Goal: Task Accomplishment & Management: Manage account settings

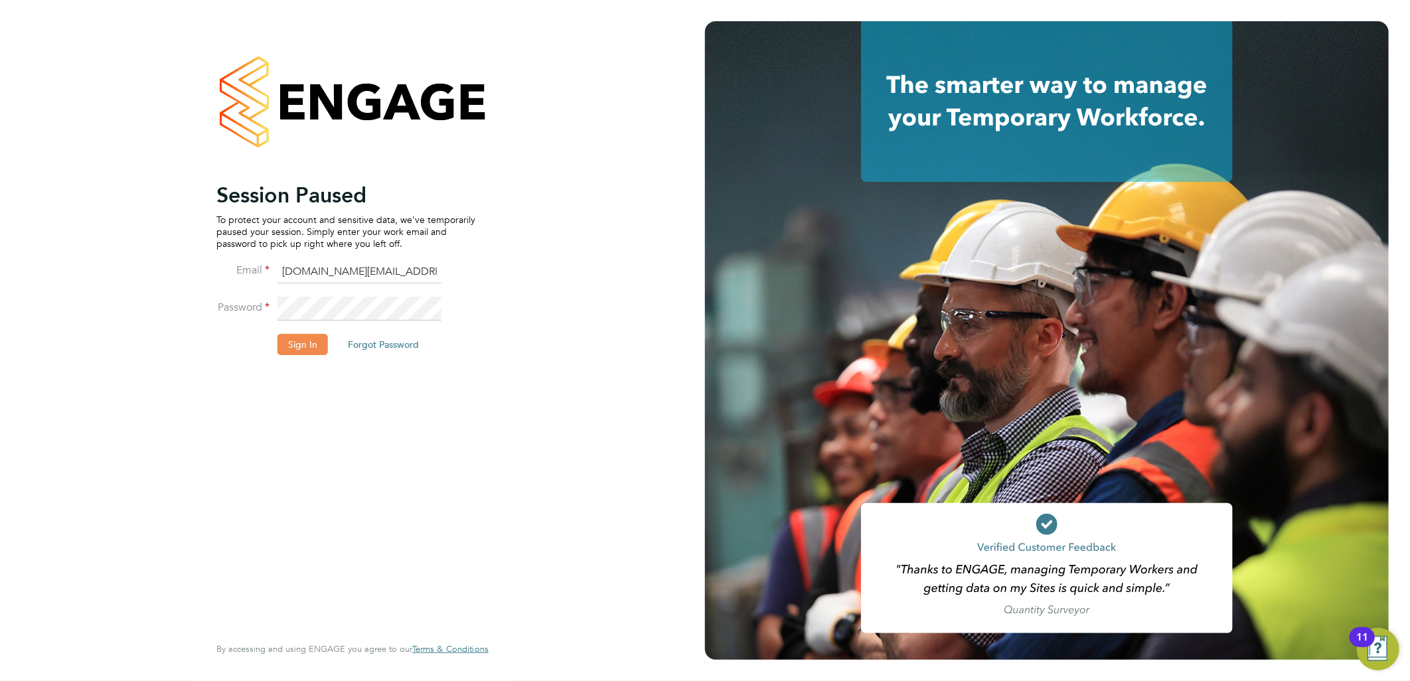
click at [294, 355] on button "Sign In" at bounding box center [302, 344] width 50 height 21
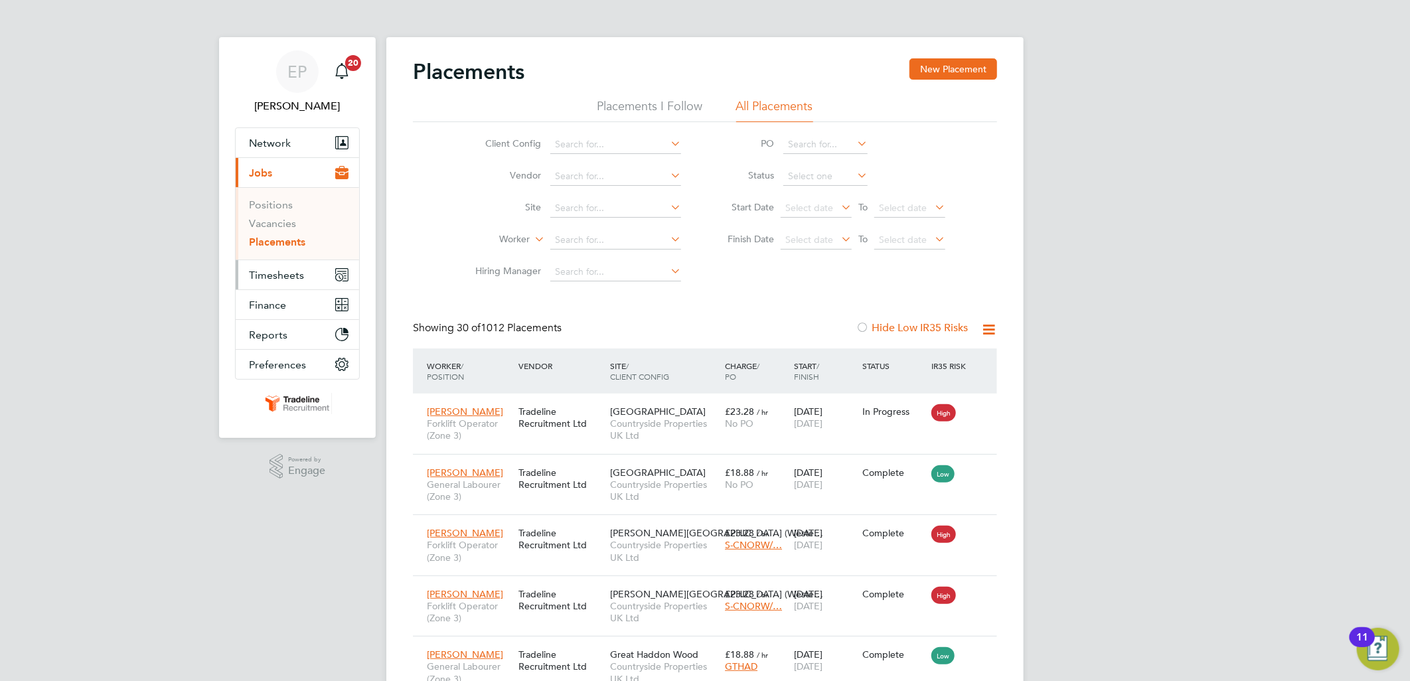
drag, startPoint x: 264, startPoint y: 275, endPoint x: 264, endPoint y: 262, distance: 13.3
click at [264, 275] on span "Timesheets" at bounding box center [276, 275] width 55 height 13
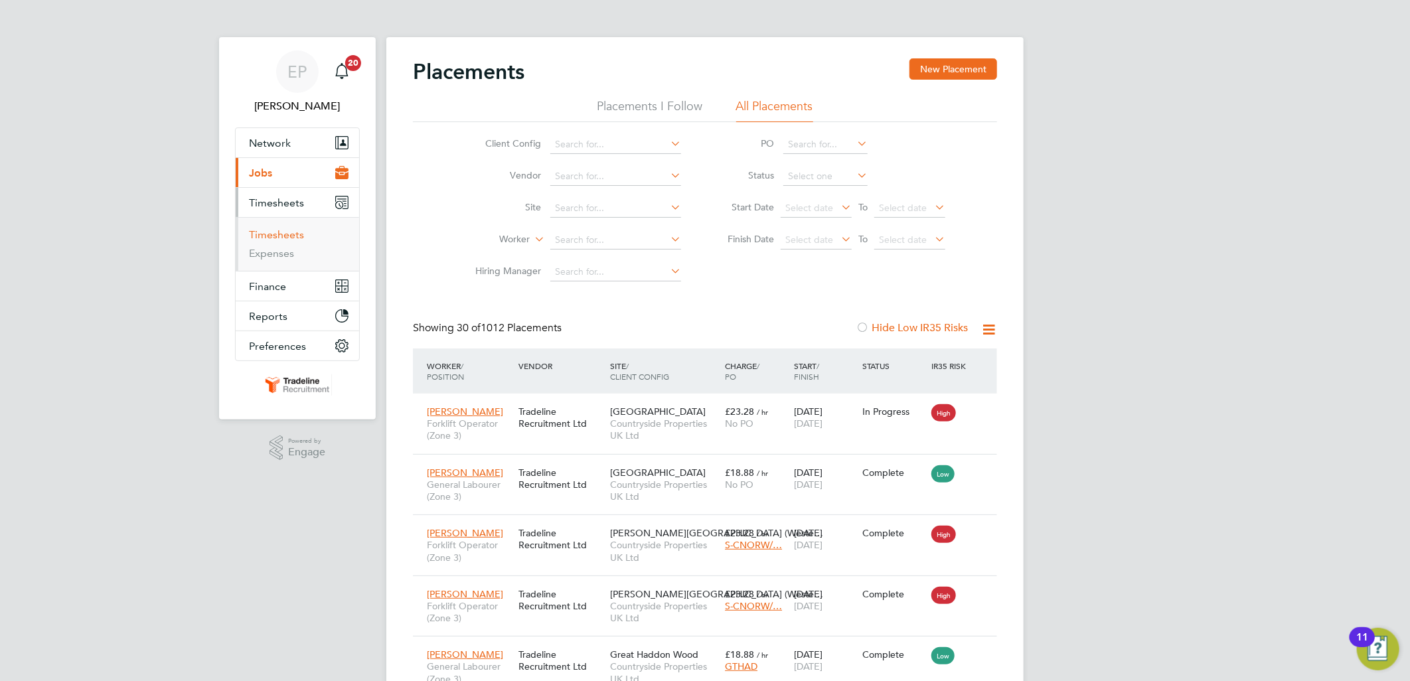
click at [279, 230] on link "Timesheets" at bounding box center [276, 234] width 55 height 13
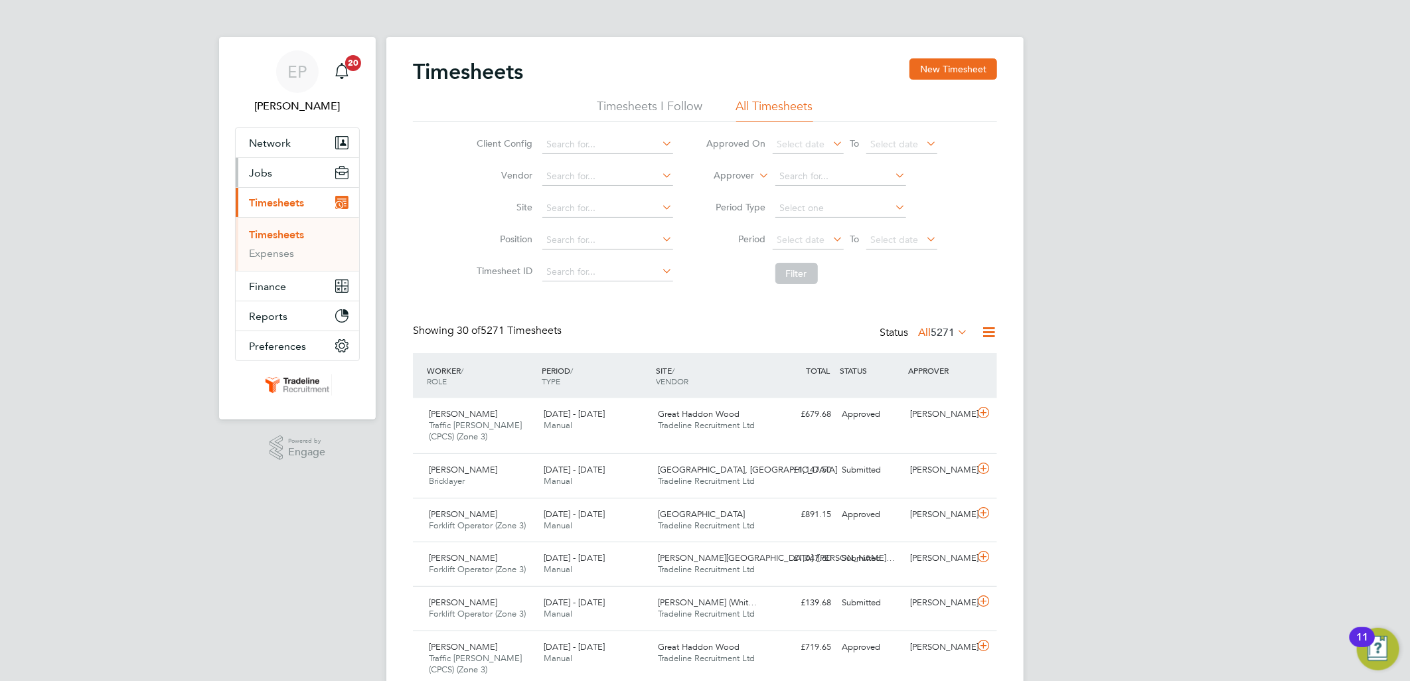
click at [290, 171] on button "Jobs" at bounding box center [297, 172] width 123 height 29
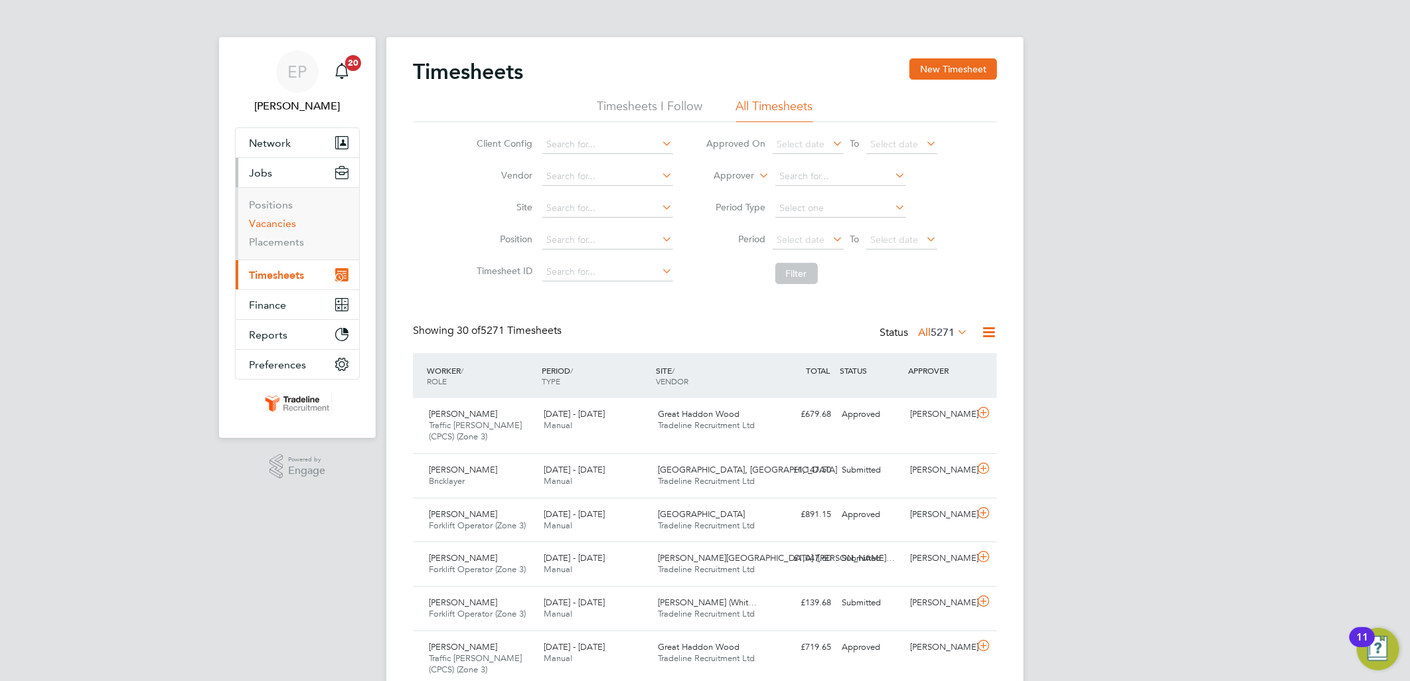
click at [281, 229] on link "Vacancies" at bounding box center [272, 223] width 47 height 13
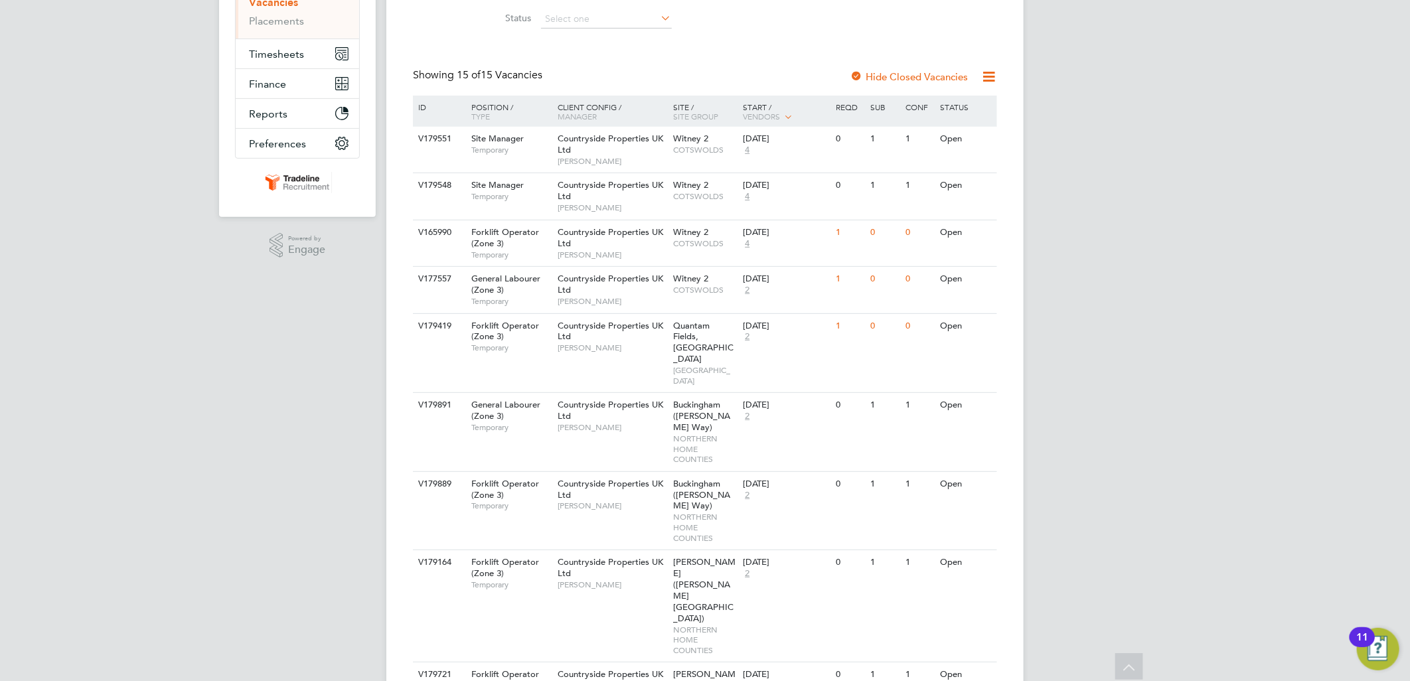
click at [1166, 215] on div "EP [PERSON_NAME] Page Notifications 20 Applications: Network Team Members Busin…" at bounding box center [705, 495] width 1410 height 1432
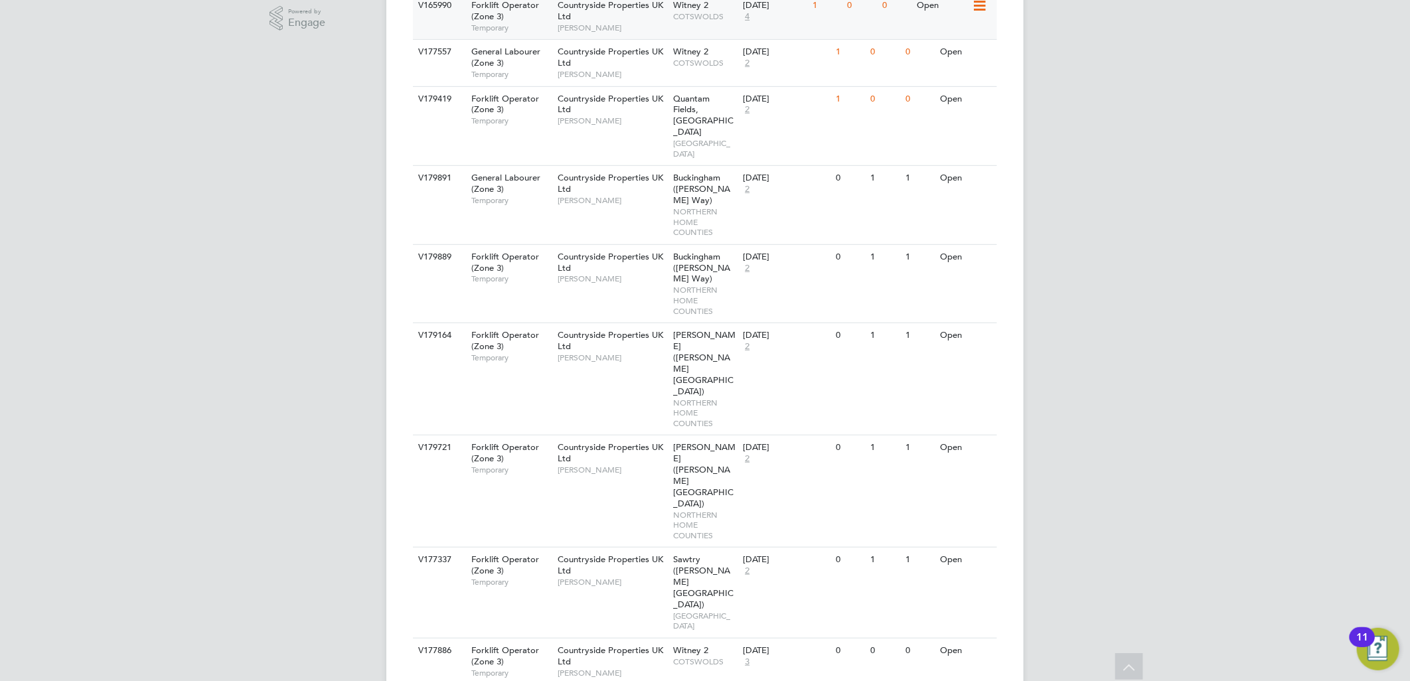
scroll to position [270, 0]
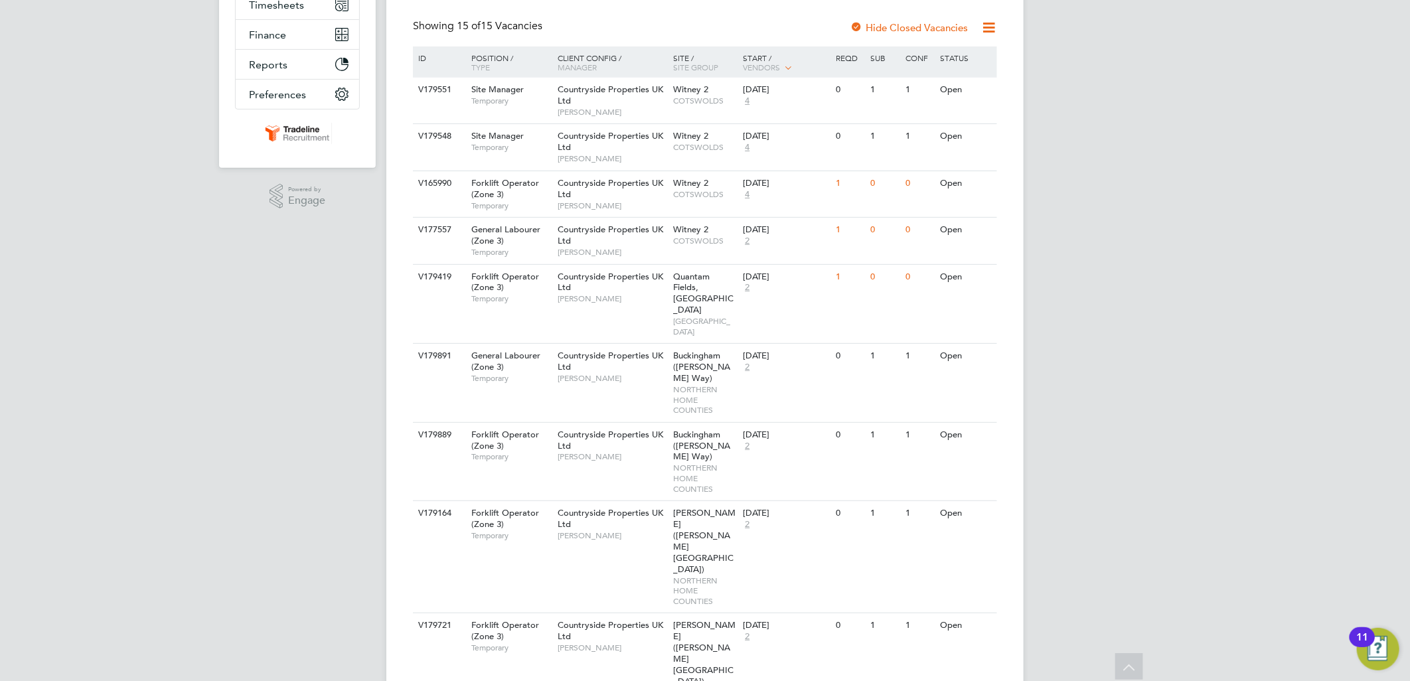
click at [1108, 327] on div "EP [PERSON_NAME] Page Notifications 20 Applications: Network Team Members Busin…" at bounding box center [705, 446] width 1410 height 1432
click at [1260, 304] on div "EP [PERSON_NAME] Page Notifications 20 Applications: Network Team Members Busin…" at bounding box center [705, 446] width 1410 height 1432
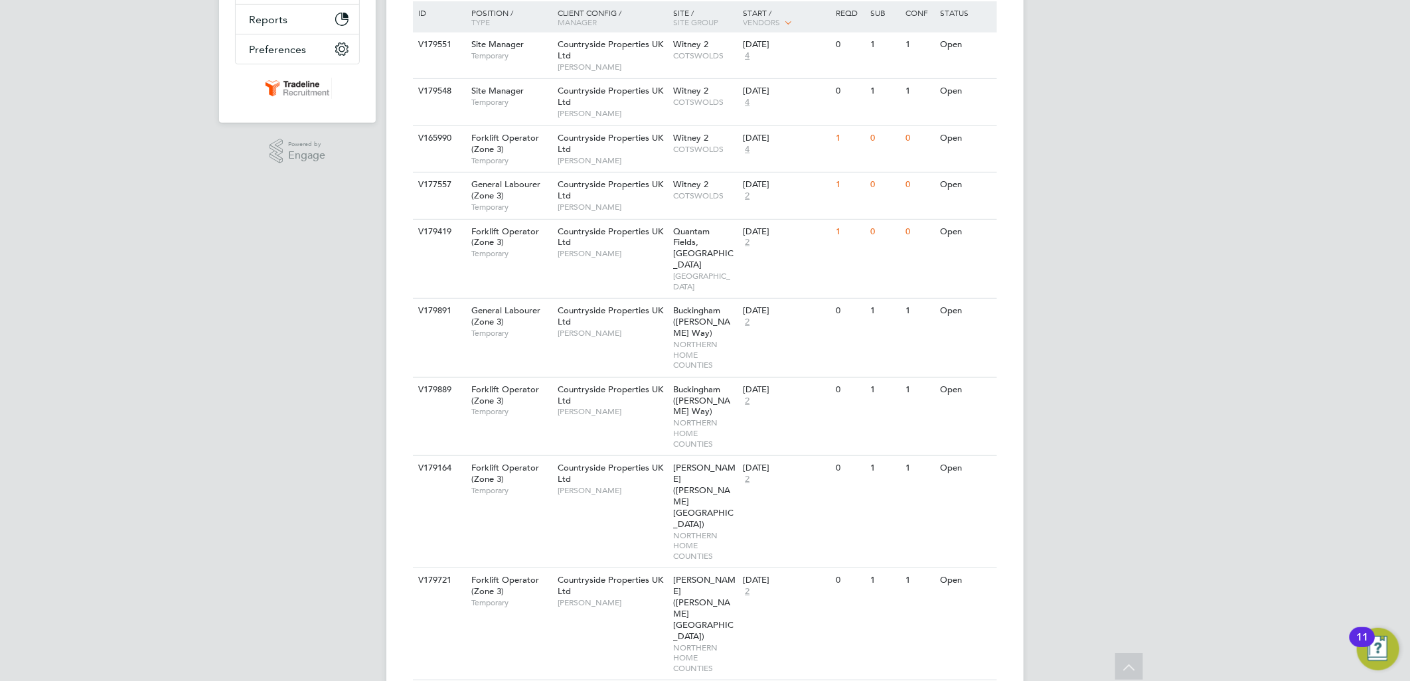
scroll to position [566, 0]
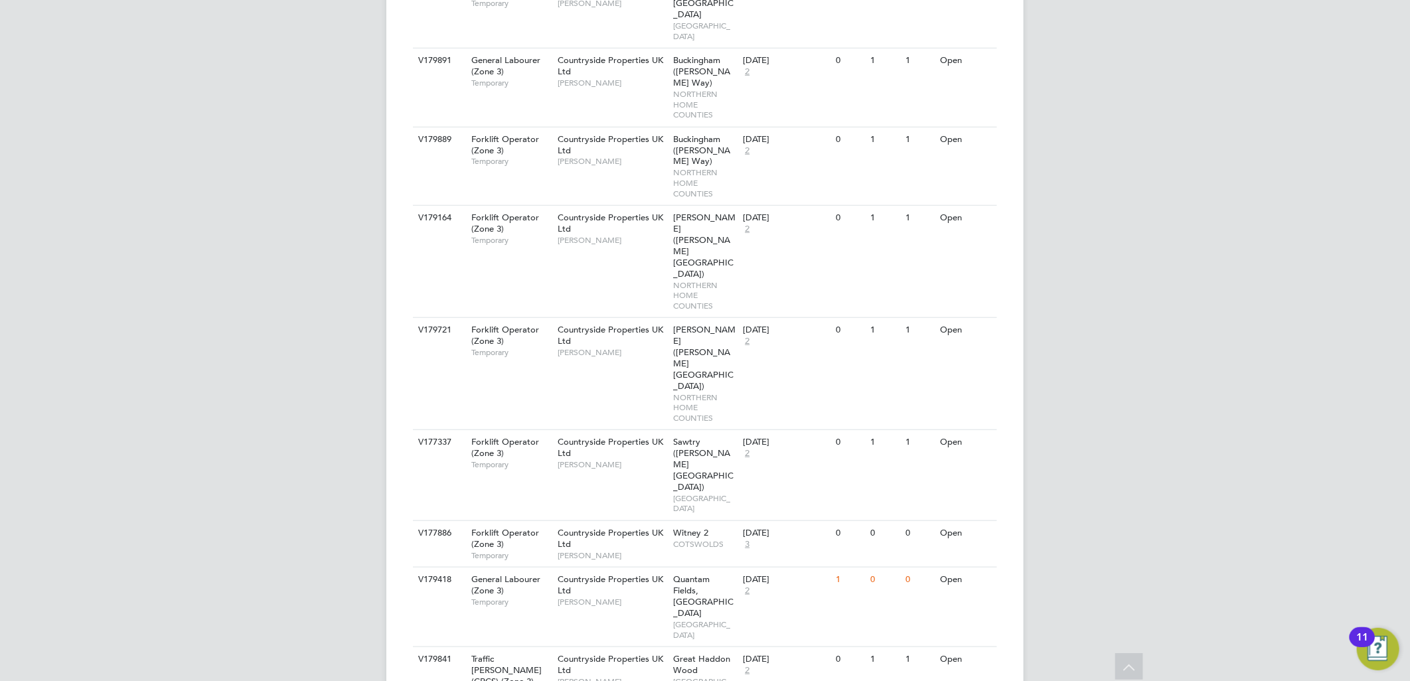
click at [1045, 374] on div "EP [PERSON_NAME] Page Notifications 20 Applications: Network Team Members Busin…" at bounding box center [705, 150] width 1410 height 1432
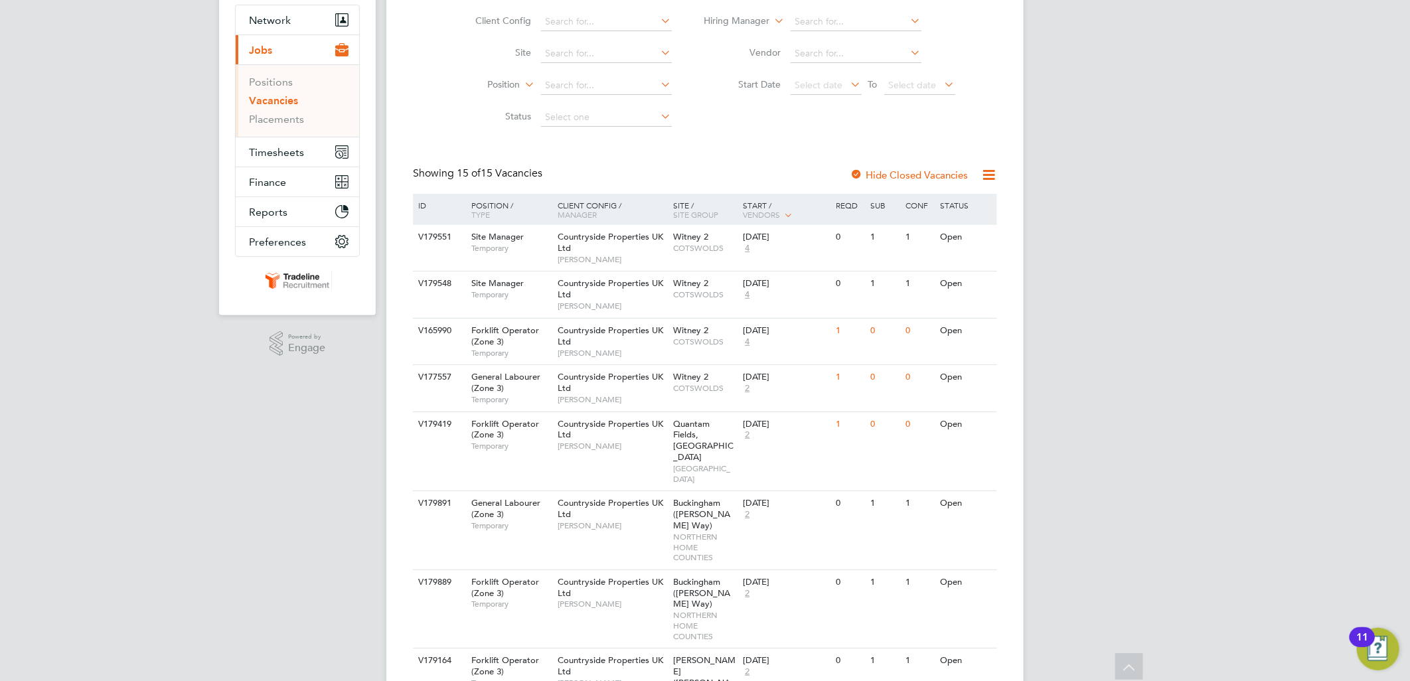
scroll to position [0, 0]
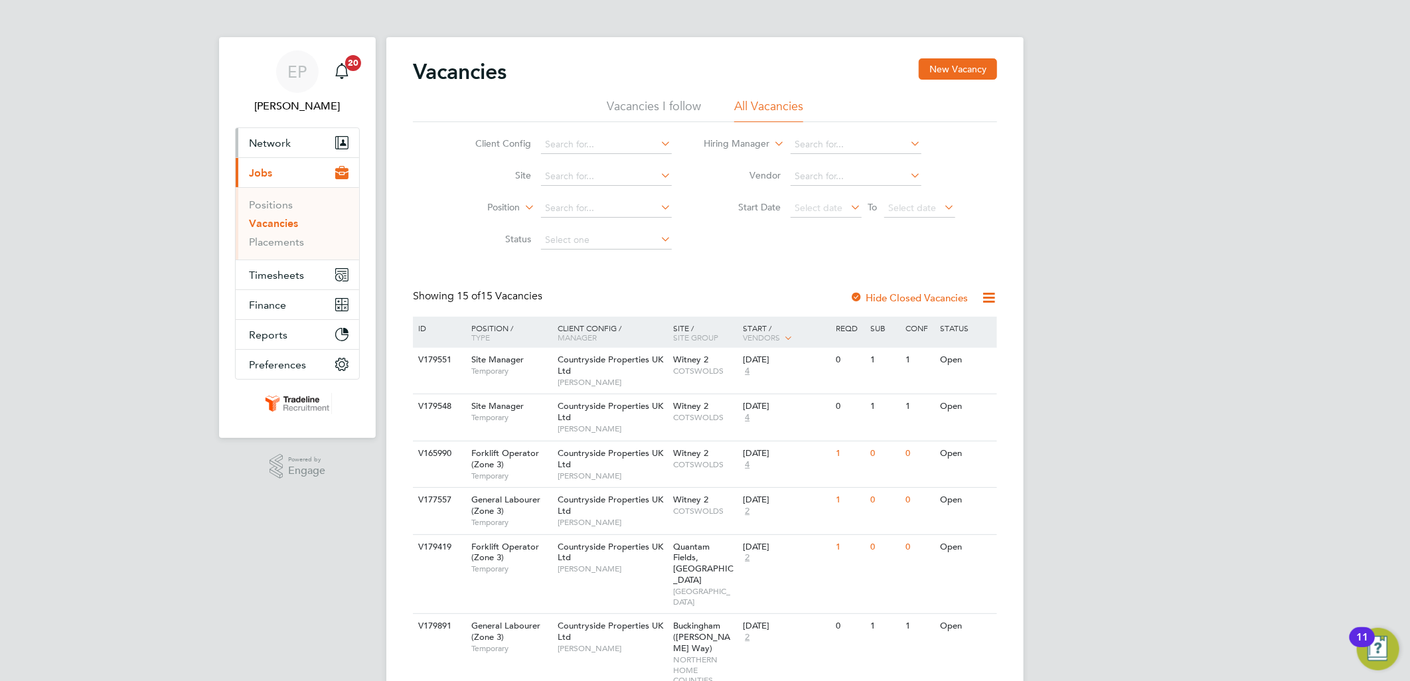
click at [279, 150] on button "Network" at bounding box center [297, 142] width 123 height 29
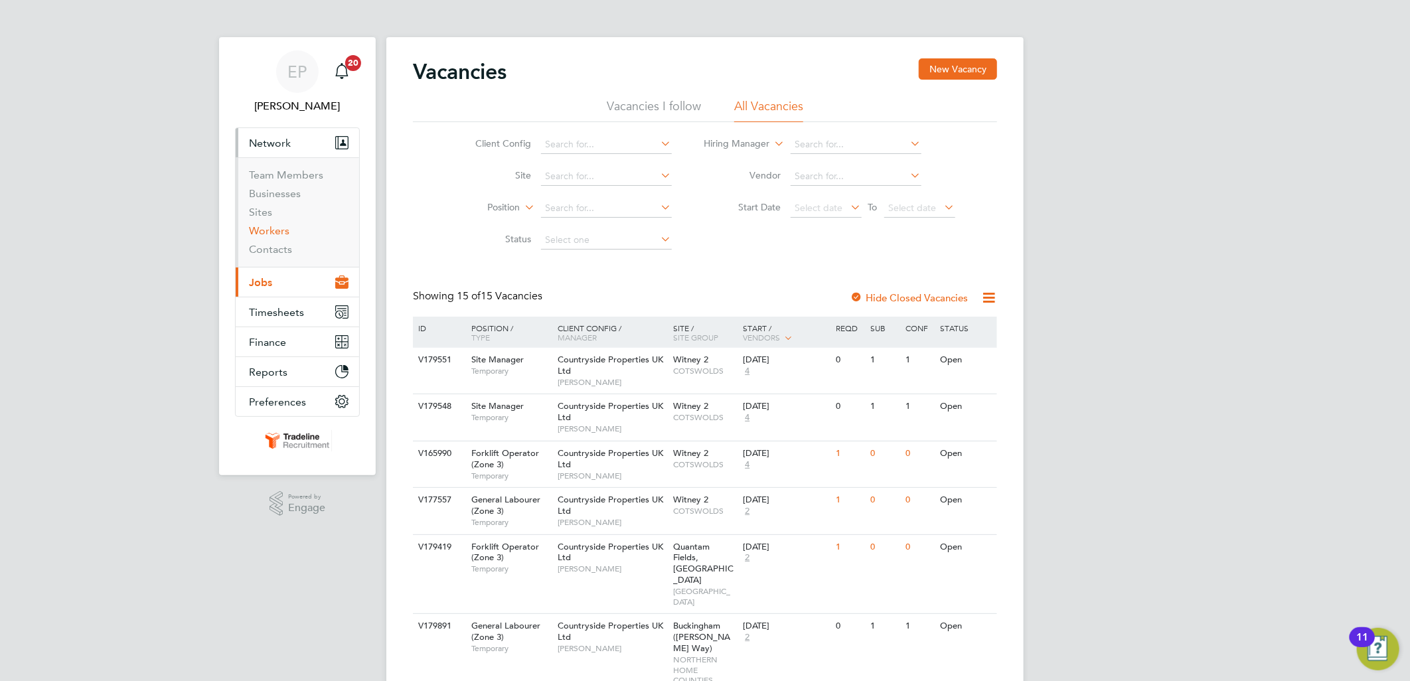
click at [275, 228] on link "Workers" at bounding box center [269, 230] width 40 height 13
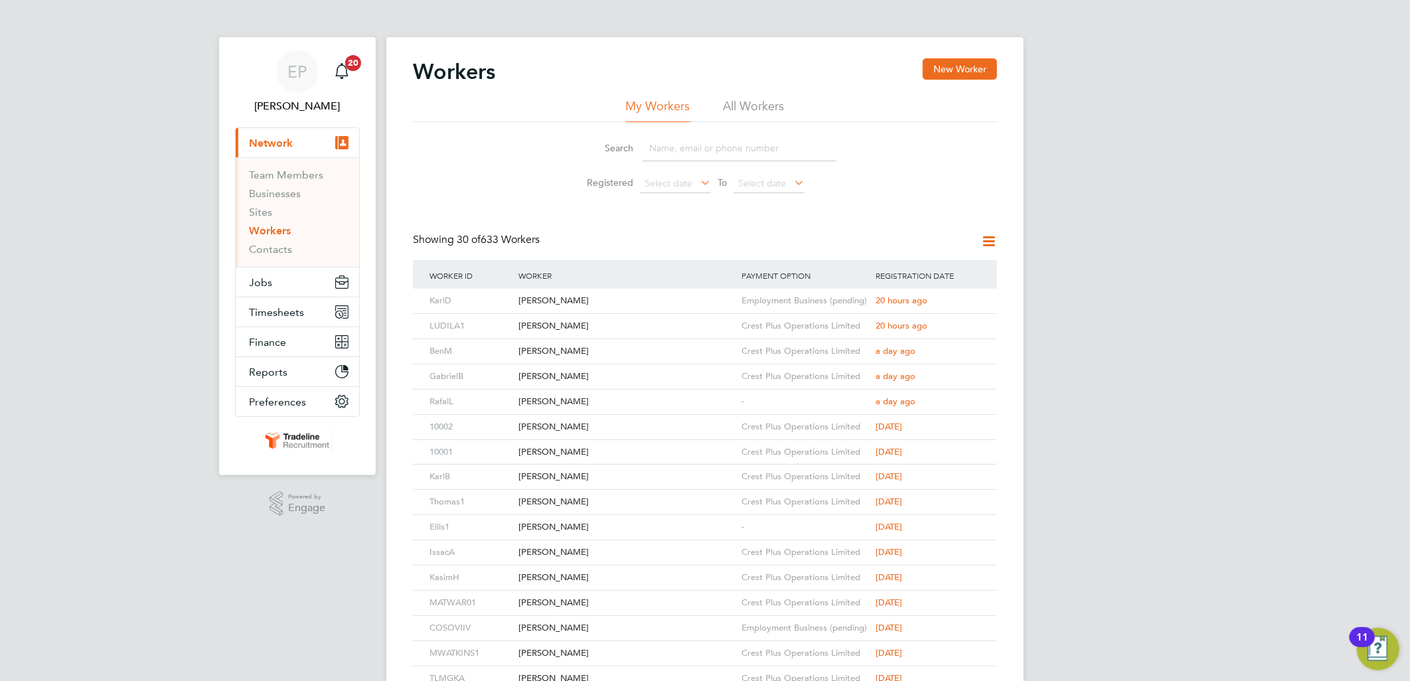
click at [681, 146] on input at bounding box center [740, 148] width 194 height 26
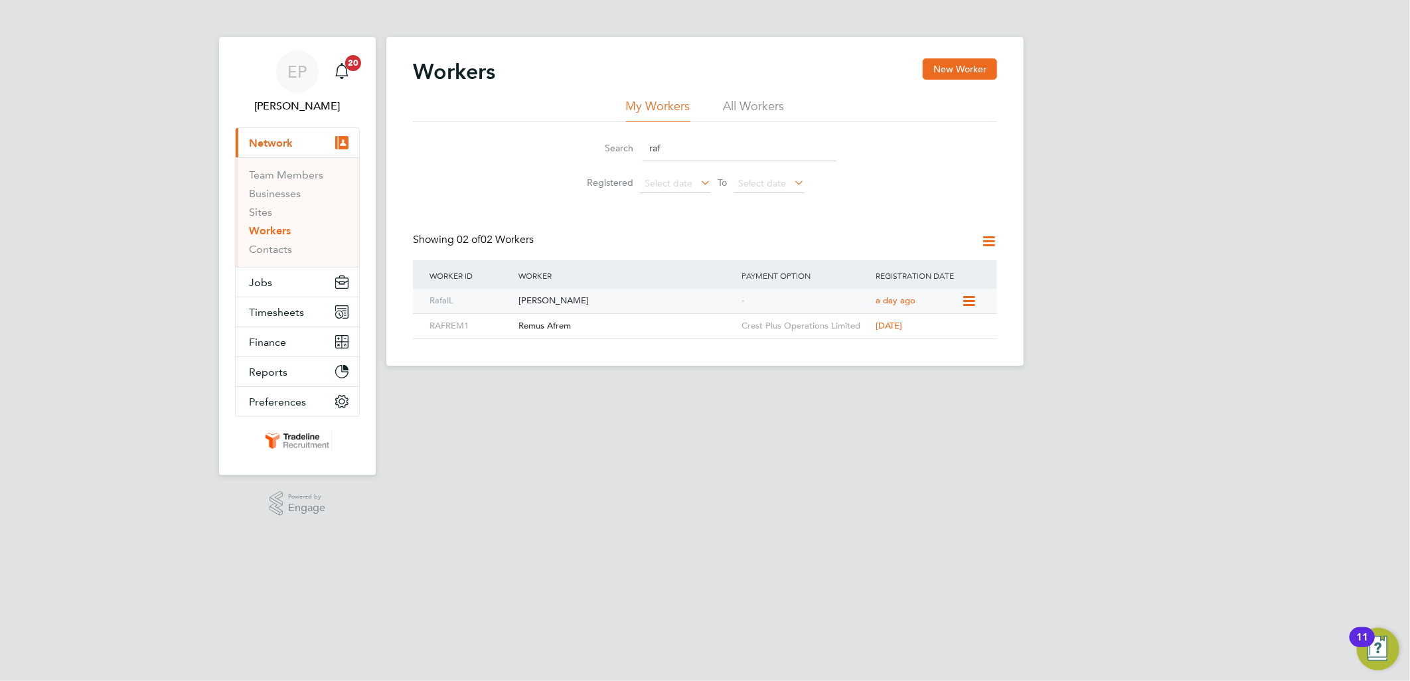
type input "raf"
click at [825, 300] on div "-" at bounding box center [805, 301] width 134 height 25
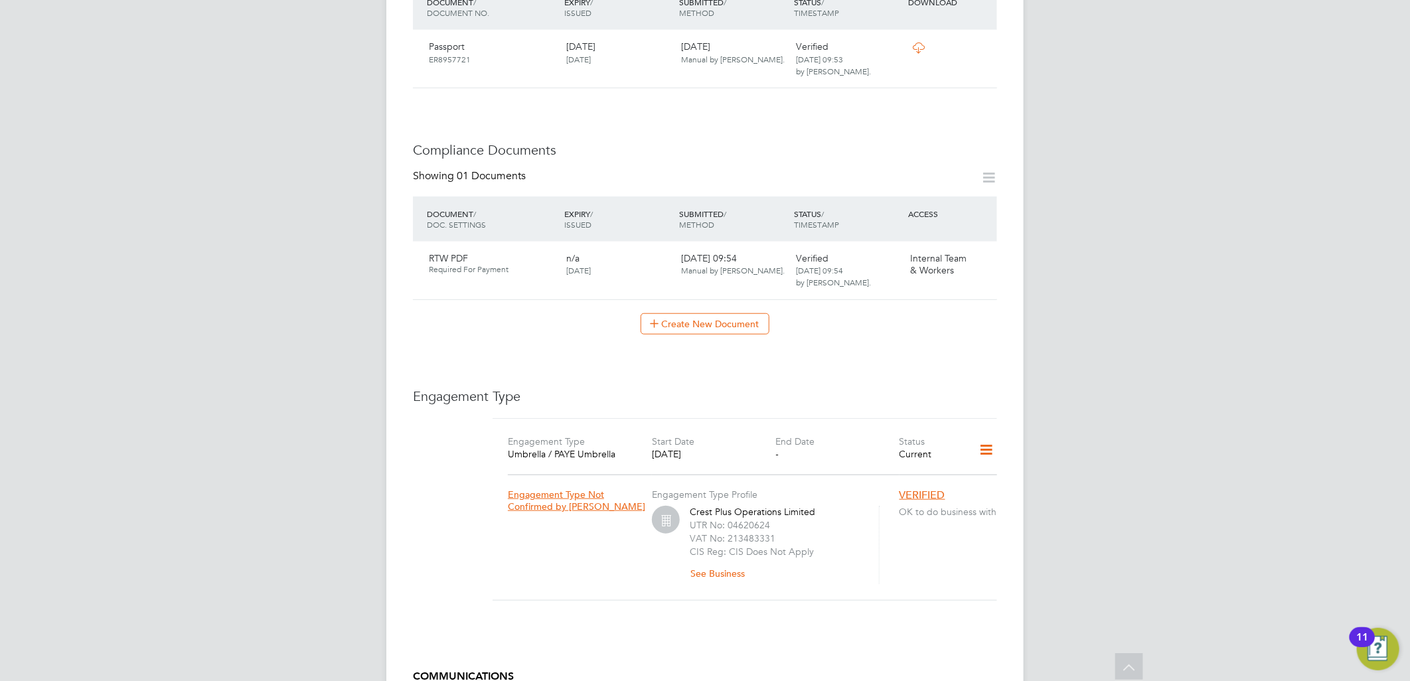
scroll to position [664, 0]
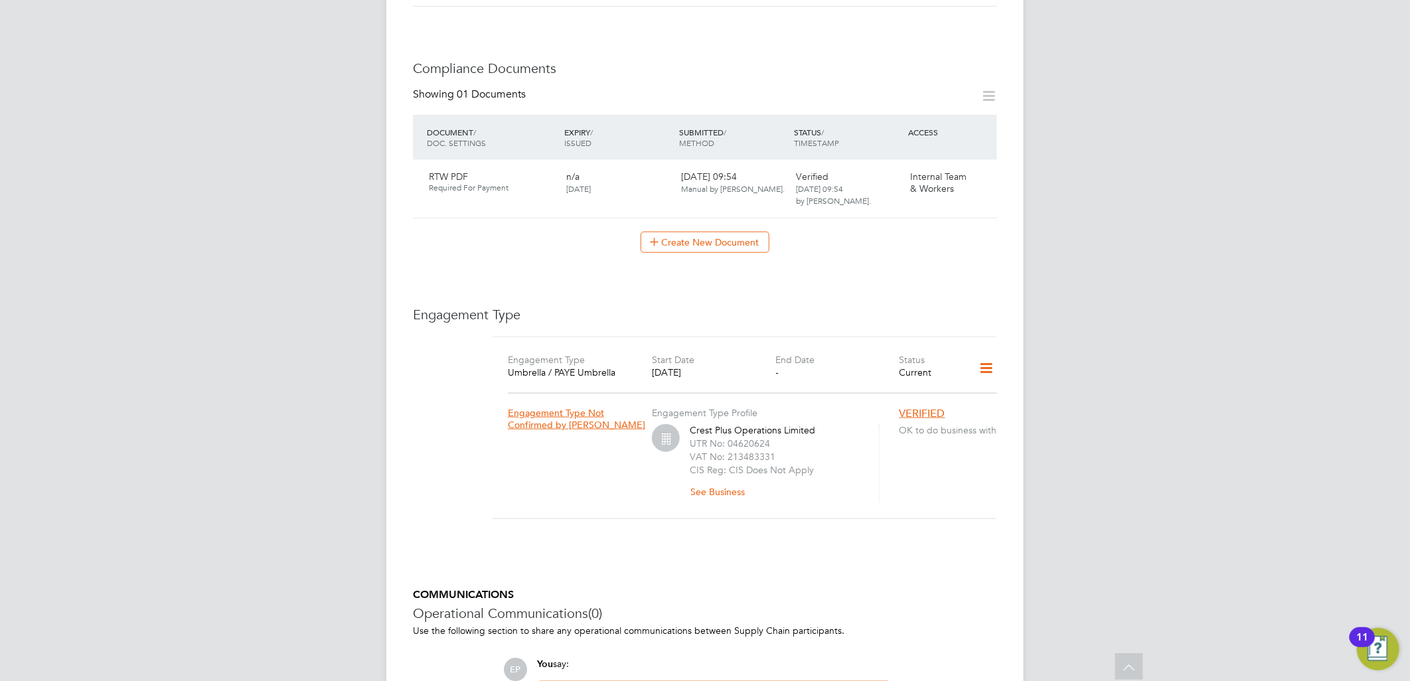
click at [990, 355] on icon at bounding box center [985, 368] width 23 height 31
click at [889, 392] on li "Edit Engagement Type" at bounding box center [916, 393] width 152 height 19
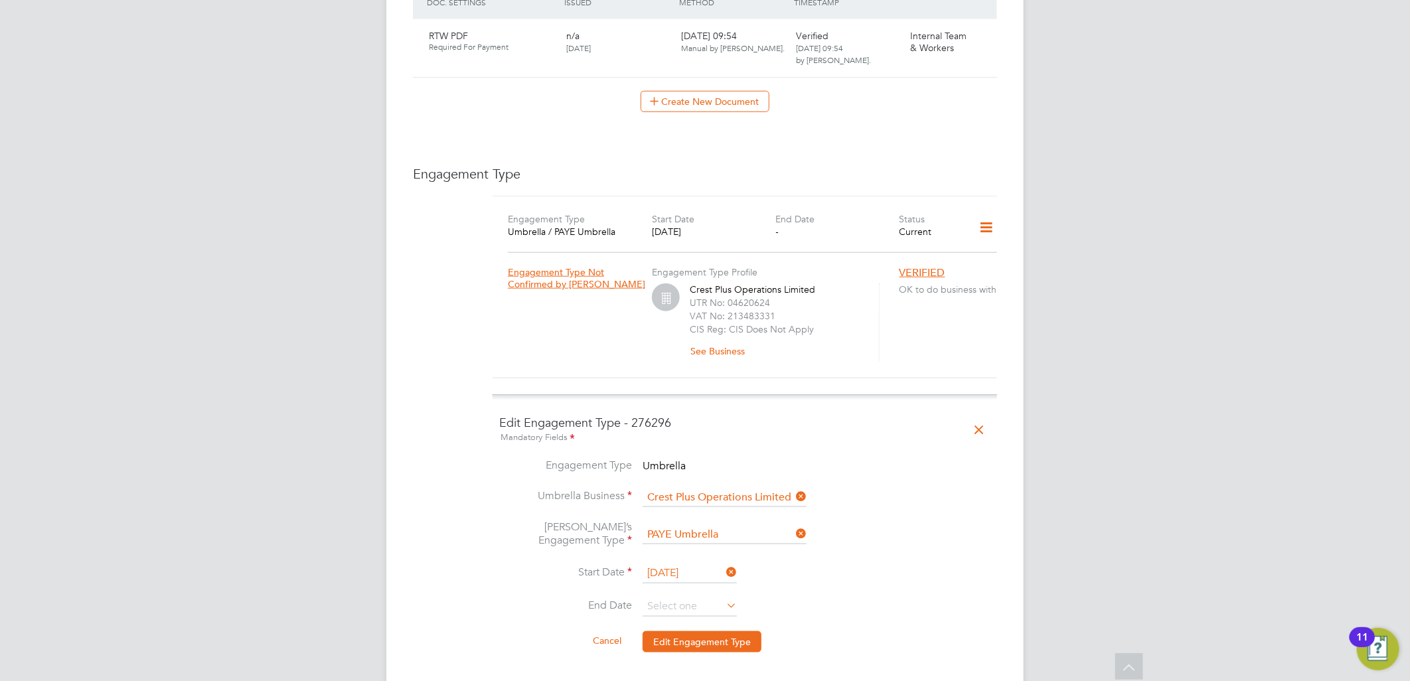
scroll to position [811, 0]
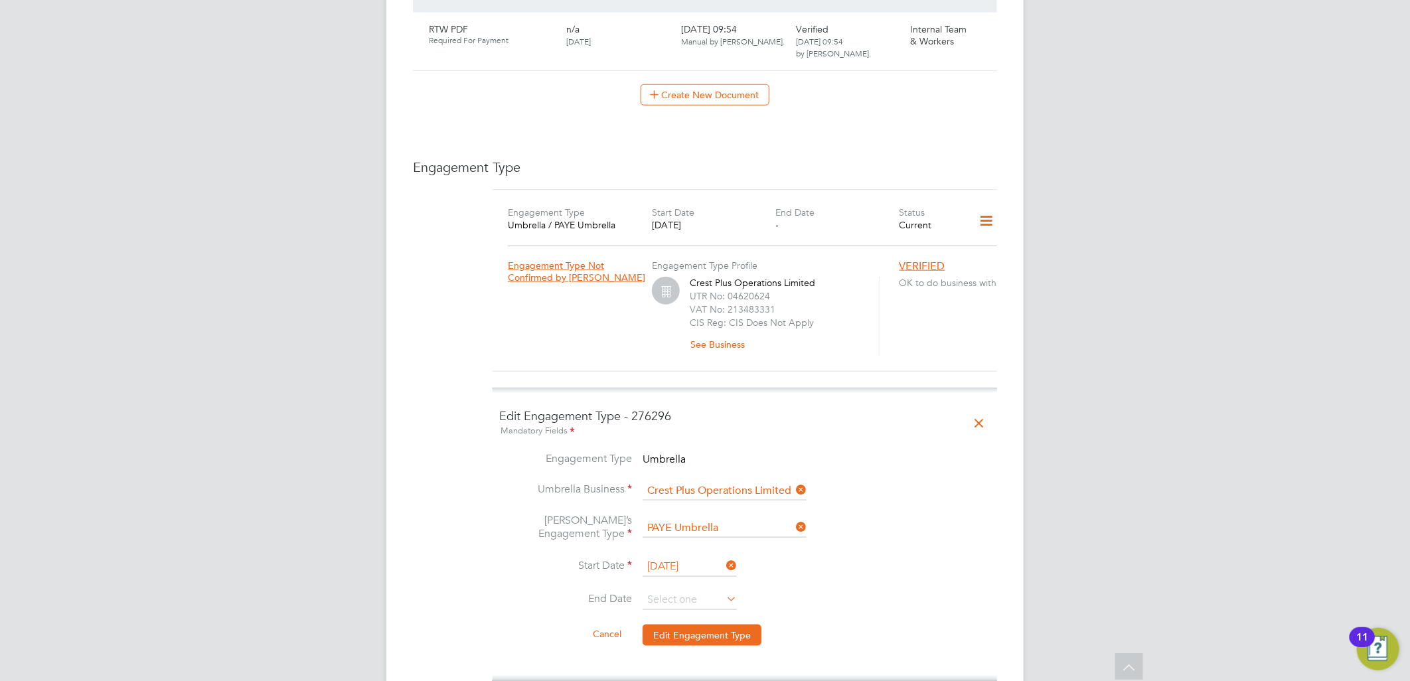
click at [793, 518] on icon at bounding box center [793, 527] width 0 height 19
click at [770, 519] on input at bounding box center [725, 528] width 164 height 19
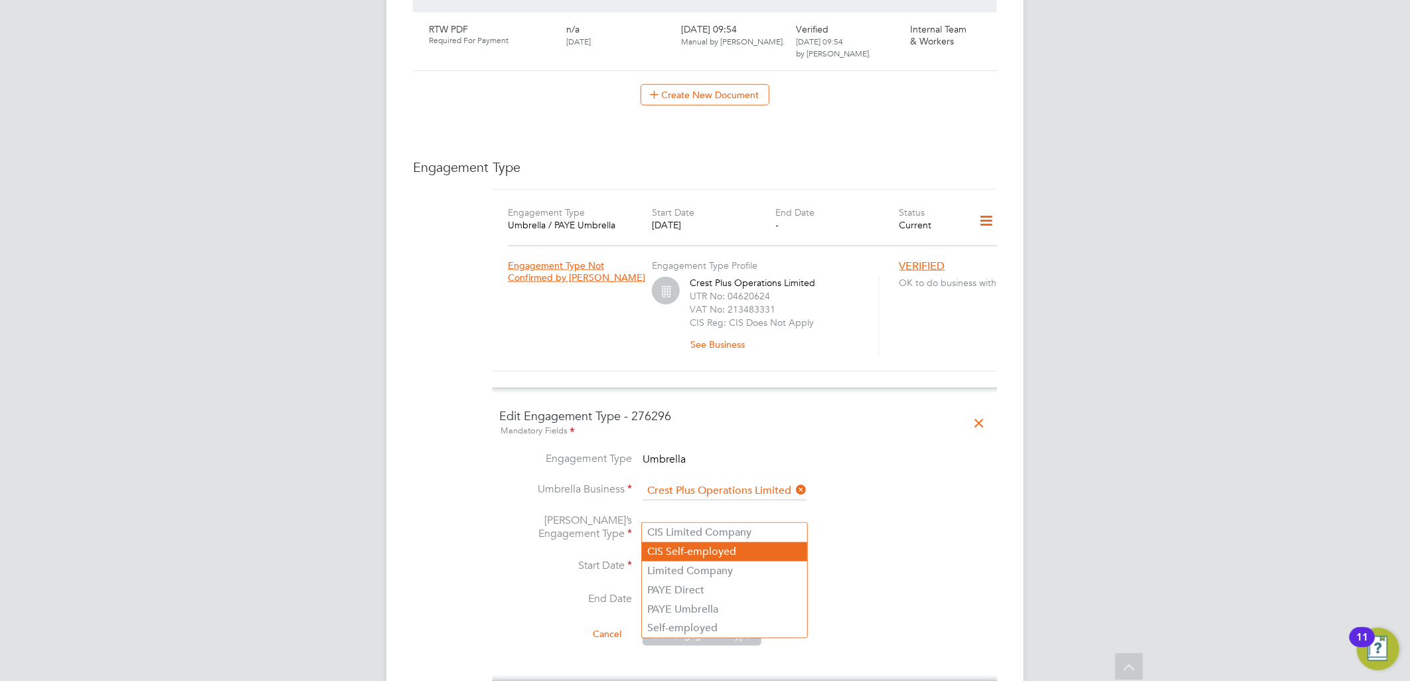
click at [741, 543] on li "CIS Self-employed" at bounding box center [724, 551] width 165 height 19
type input "CIS Self-employed"
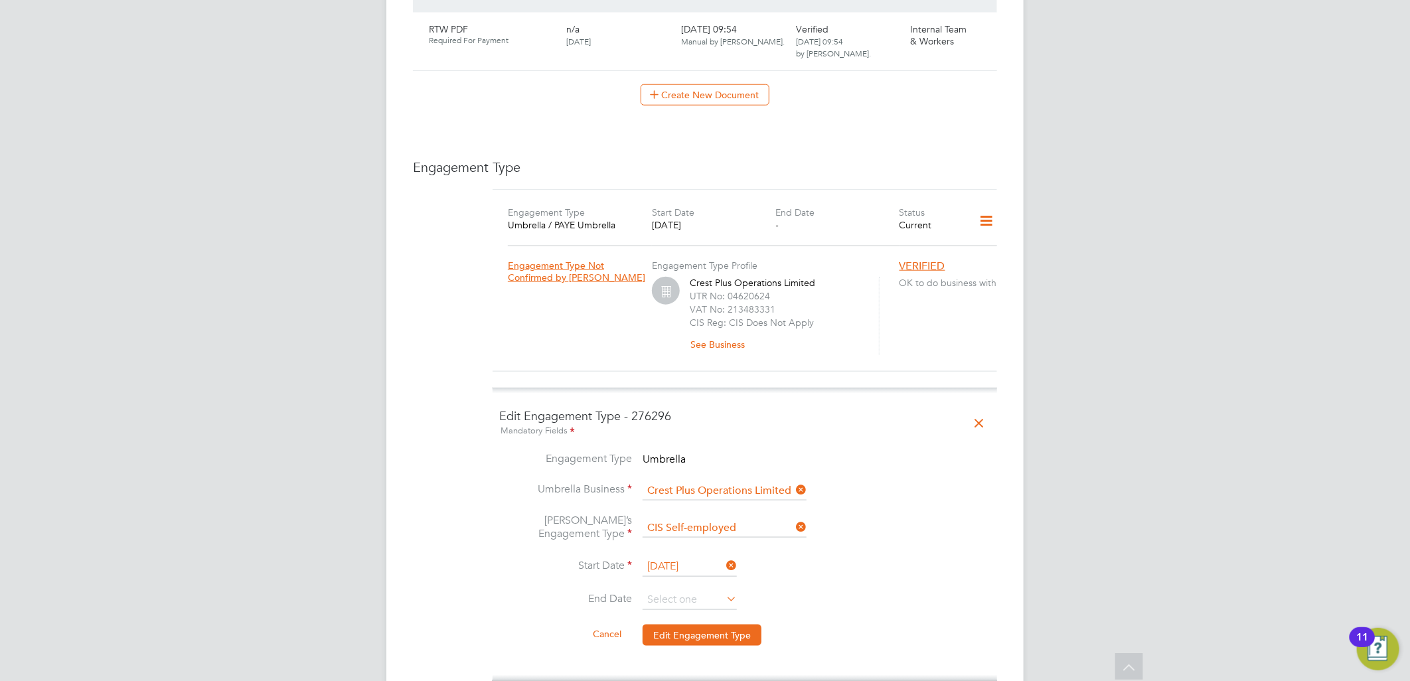
click at [880, 538] on li "Umbrella’s Engagement Type CIS Self-employed" at bounding box center [744, 536] width 491 height 44
click at [733, 625] on button "Edit Engagement Type" at bounding box center [702, 635] width 119 height 21
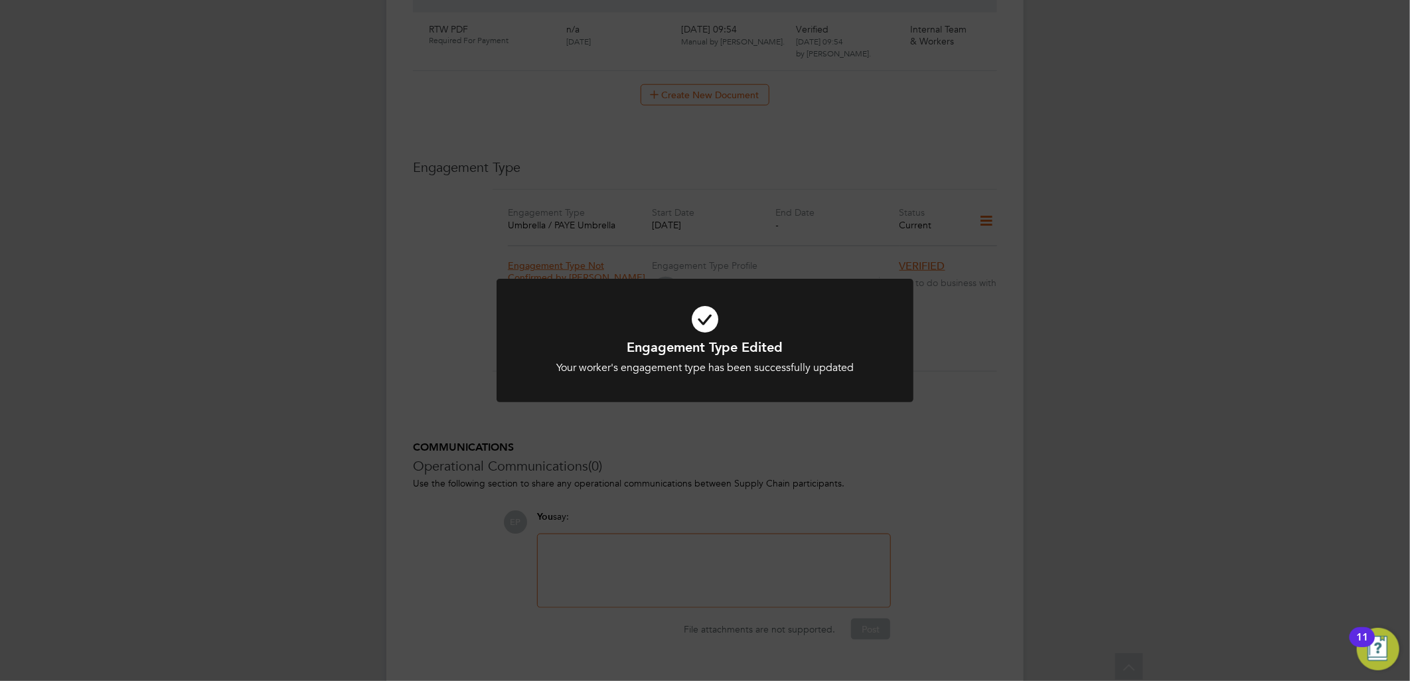
click at [916, 459] on div "Engagement Type Edited Your worker's engagement type has been successfully upda…" at bounding box center [705, 340] width 1410 height 681
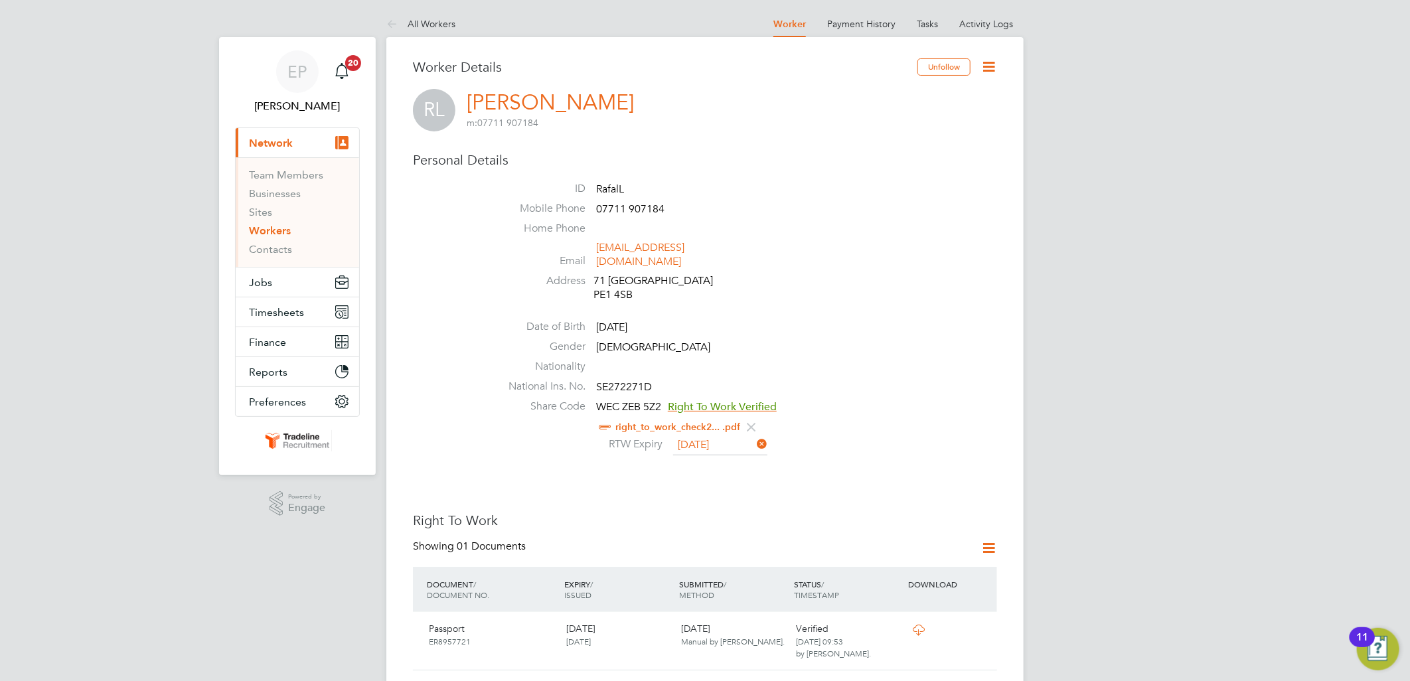
click at [502, 68] on h3 "Worker Details" at bounding box center [665, 66] width 504 height 17
click at [500, 66] on h3 "Worker Details" at bounding box center [665, 66] width 504 height 17
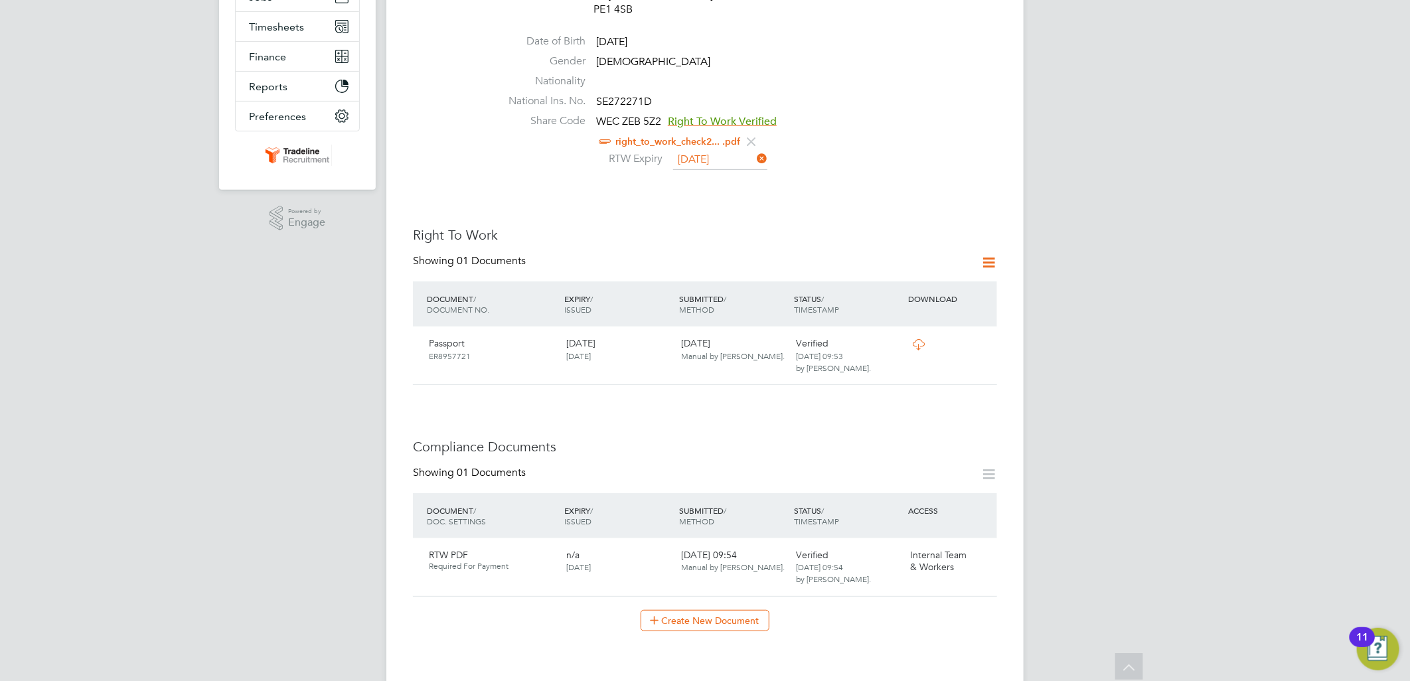
scroll to position [295, 0]
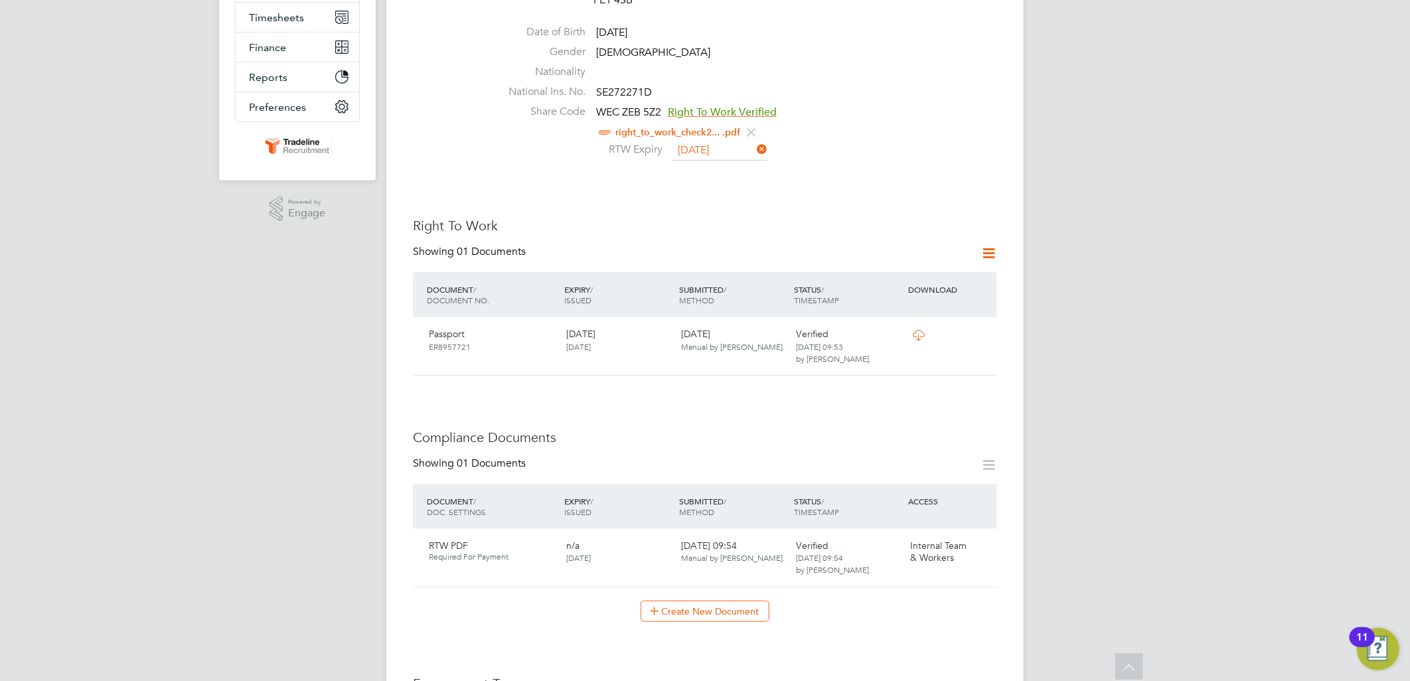
click at [1164, 406] on div "EP Ellie Page Notifications 20 Applications: Current page: Network Team Members…" at bounding box center [705, 468] width 1410 height 1526
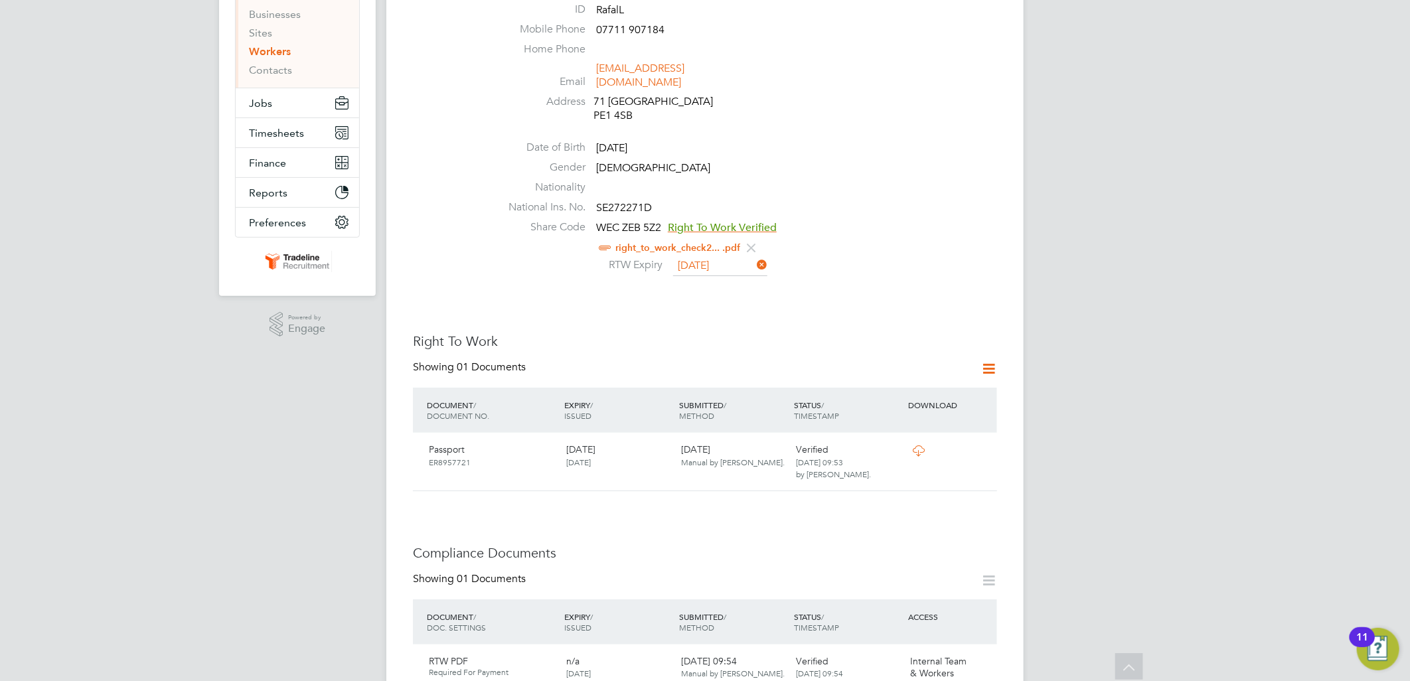
scroll to position [0, 0]
